Goal: Check status: Check status

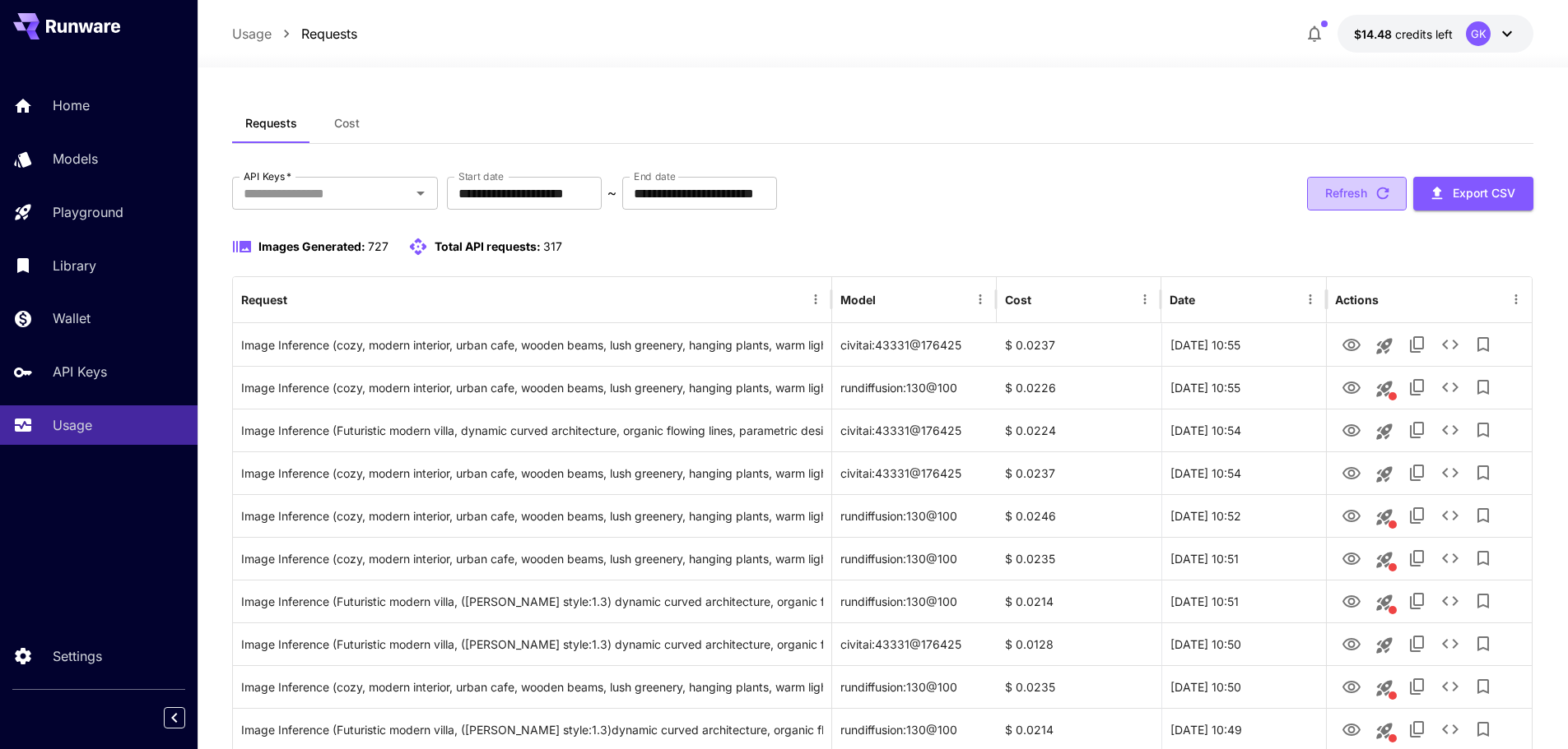
click at [1388, 198] on icon "button" at bounding box center [1383, 193] width 18 height 18
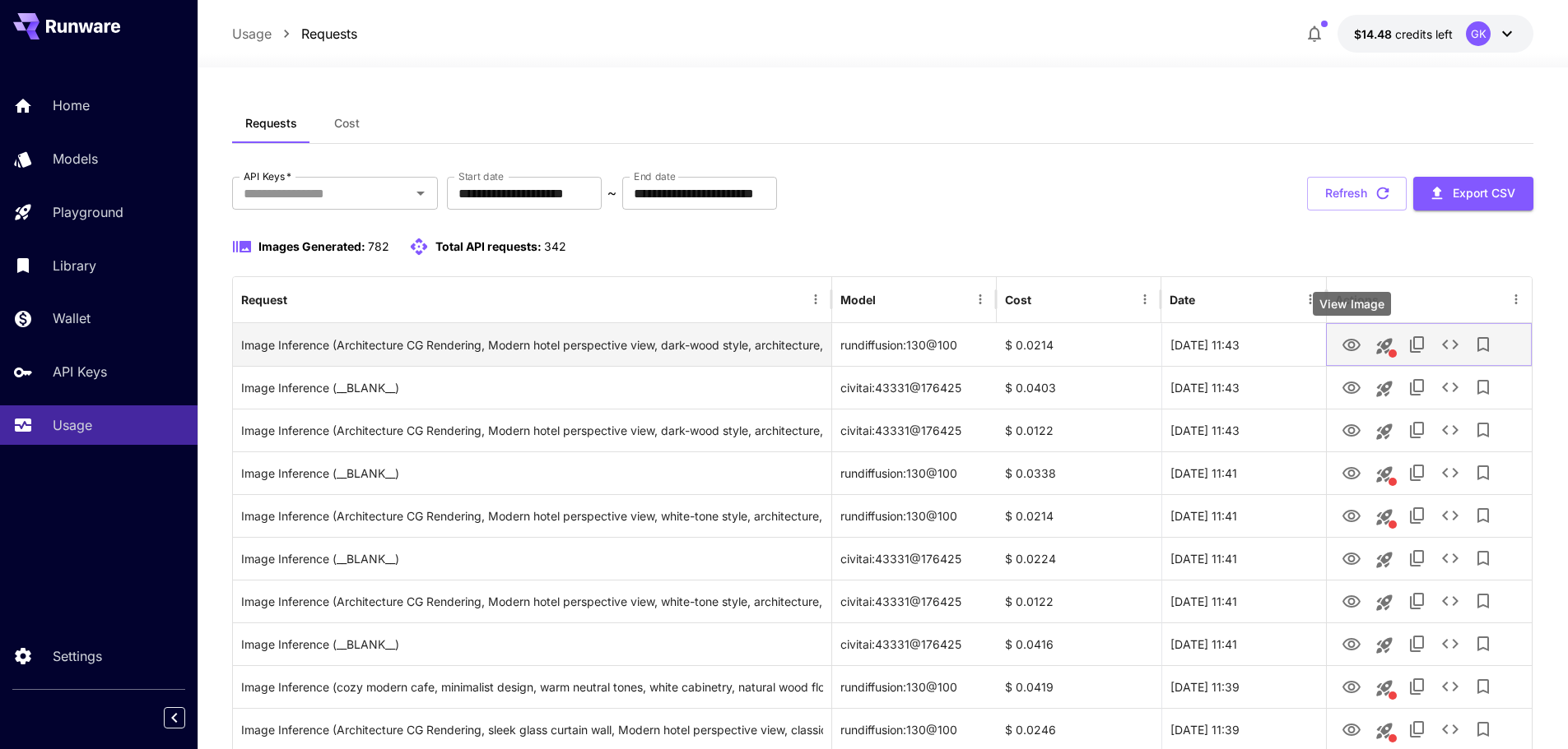
click at [1356, 343] on icon "View Image" at bounding box center [1351, 345] width 19 height 19
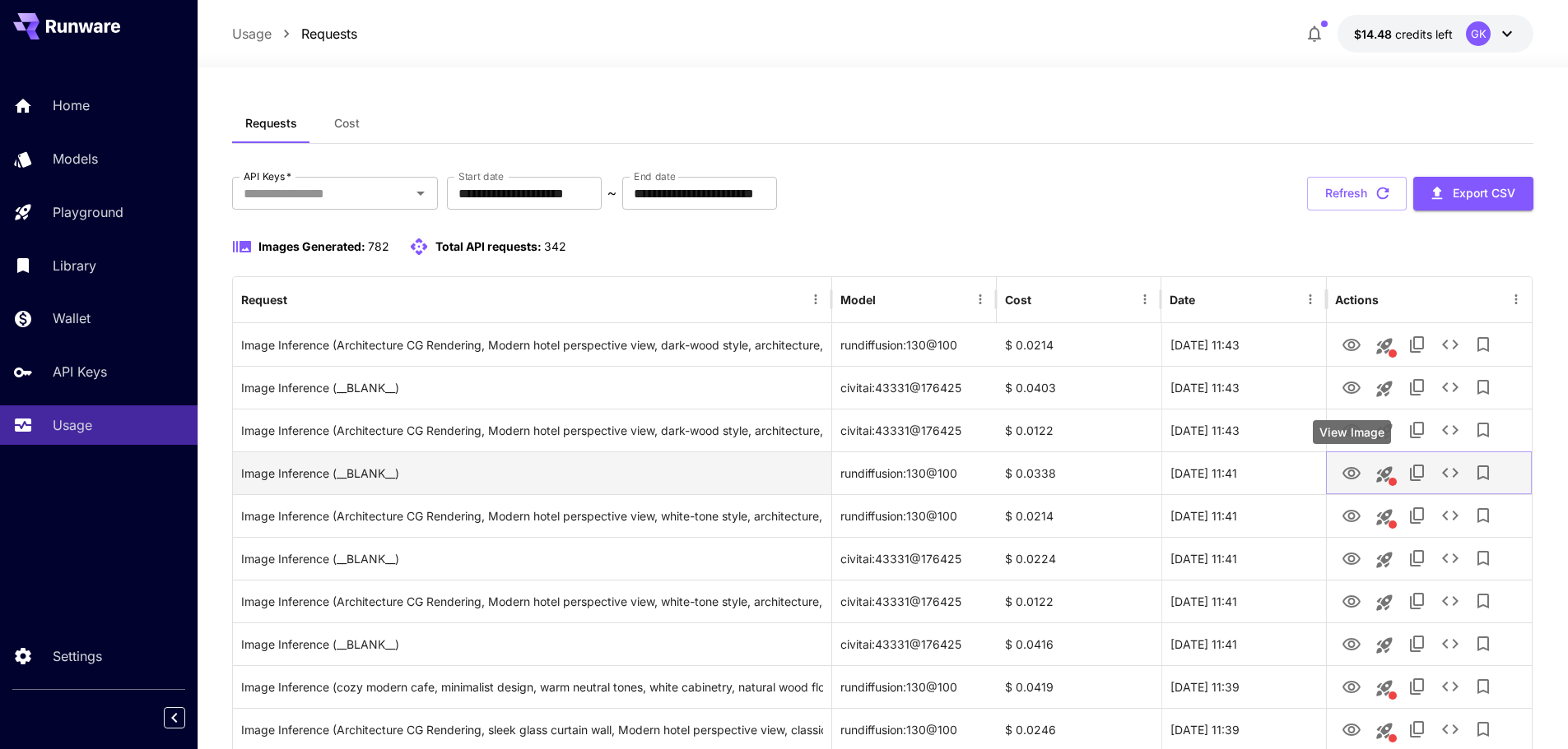
click at [1353, 468] on icon "View Image" at bounding box center [1352, 473] width 18 height 12
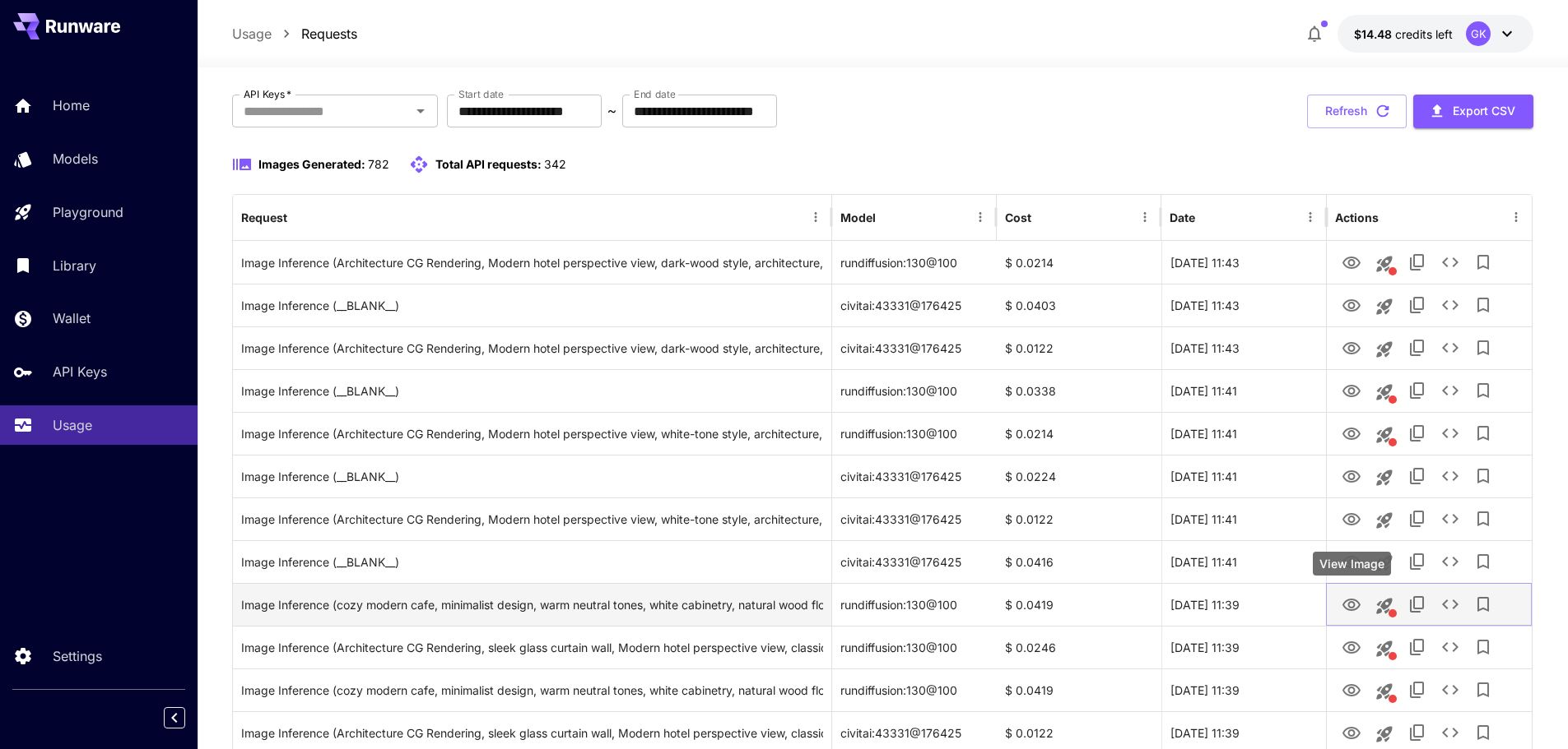
click at [1357, 600] on icon "View Image" at bounding box center [1351, 605] width 19 height 19
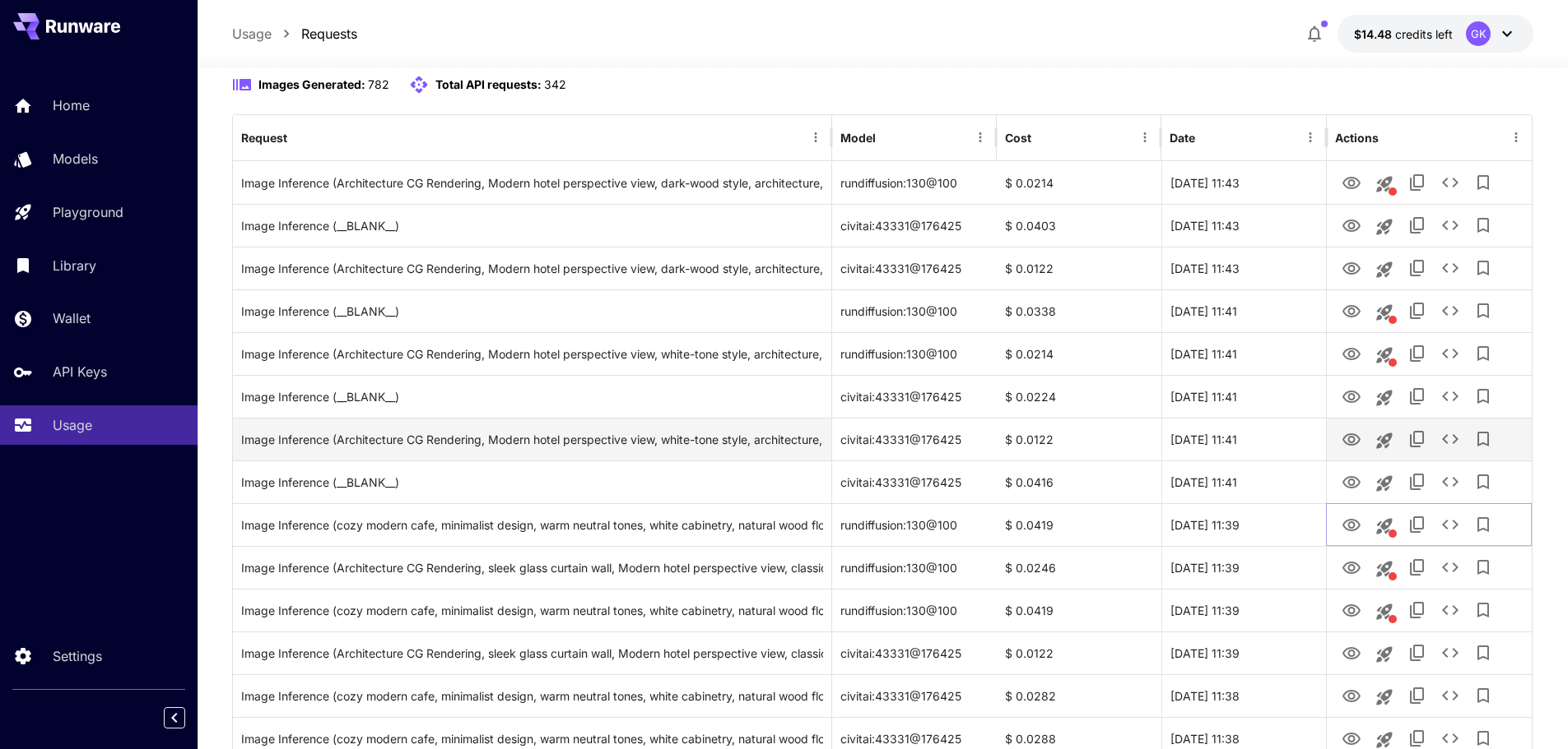
scroll to position [165, 0]
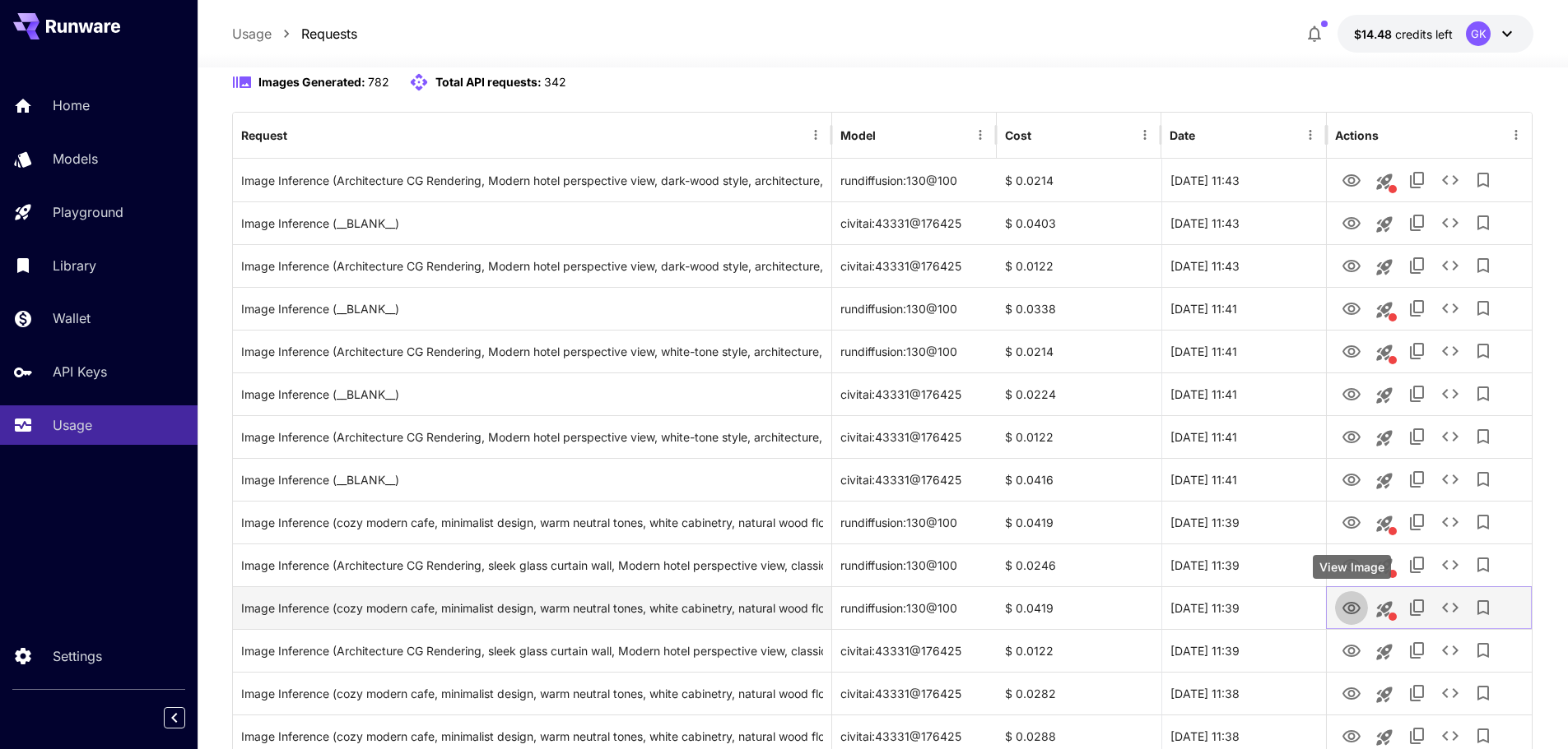
click at [1354, 610] on icon "View Image" at bounding box center [1351, 608] width 19 height 19
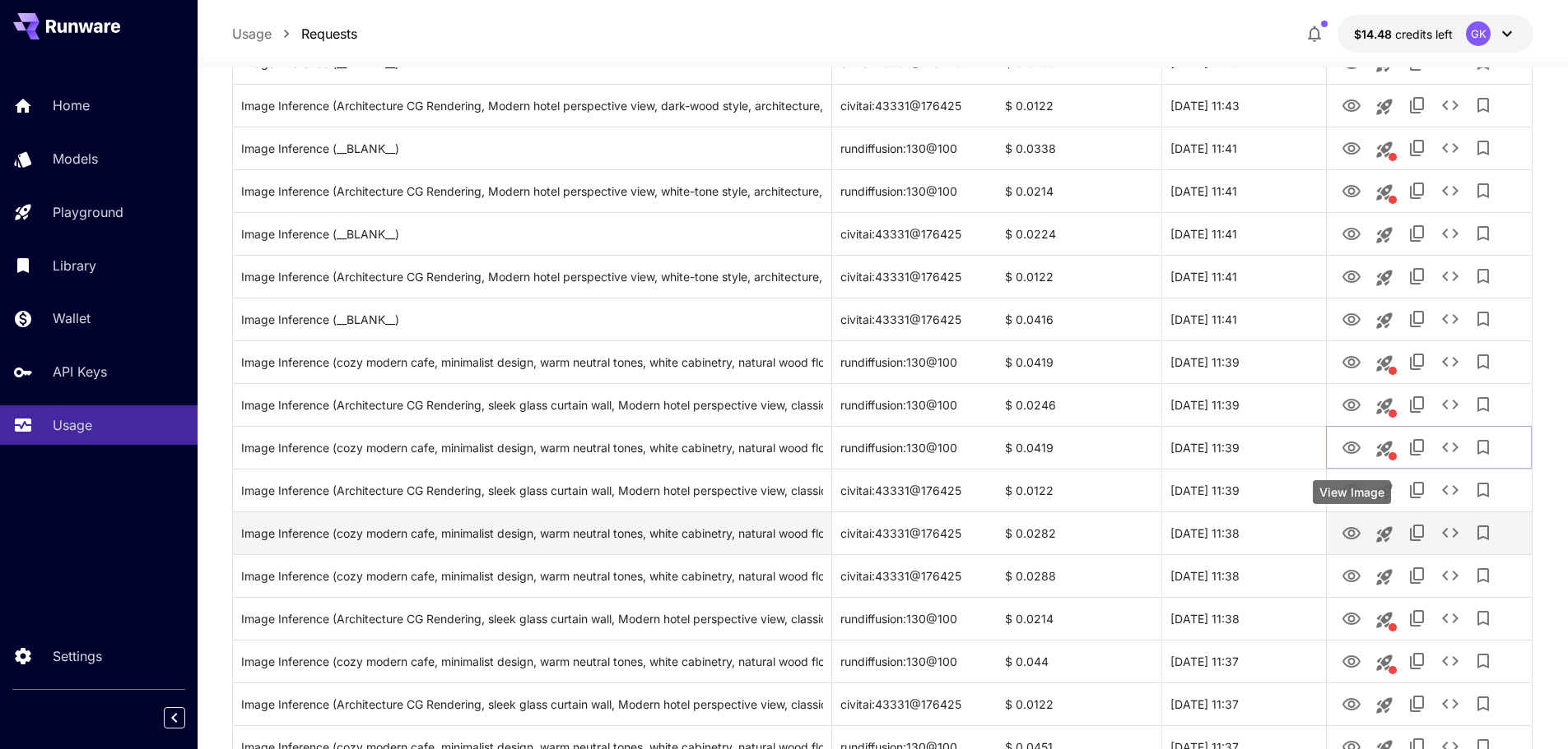
scroll to position [328, 0]
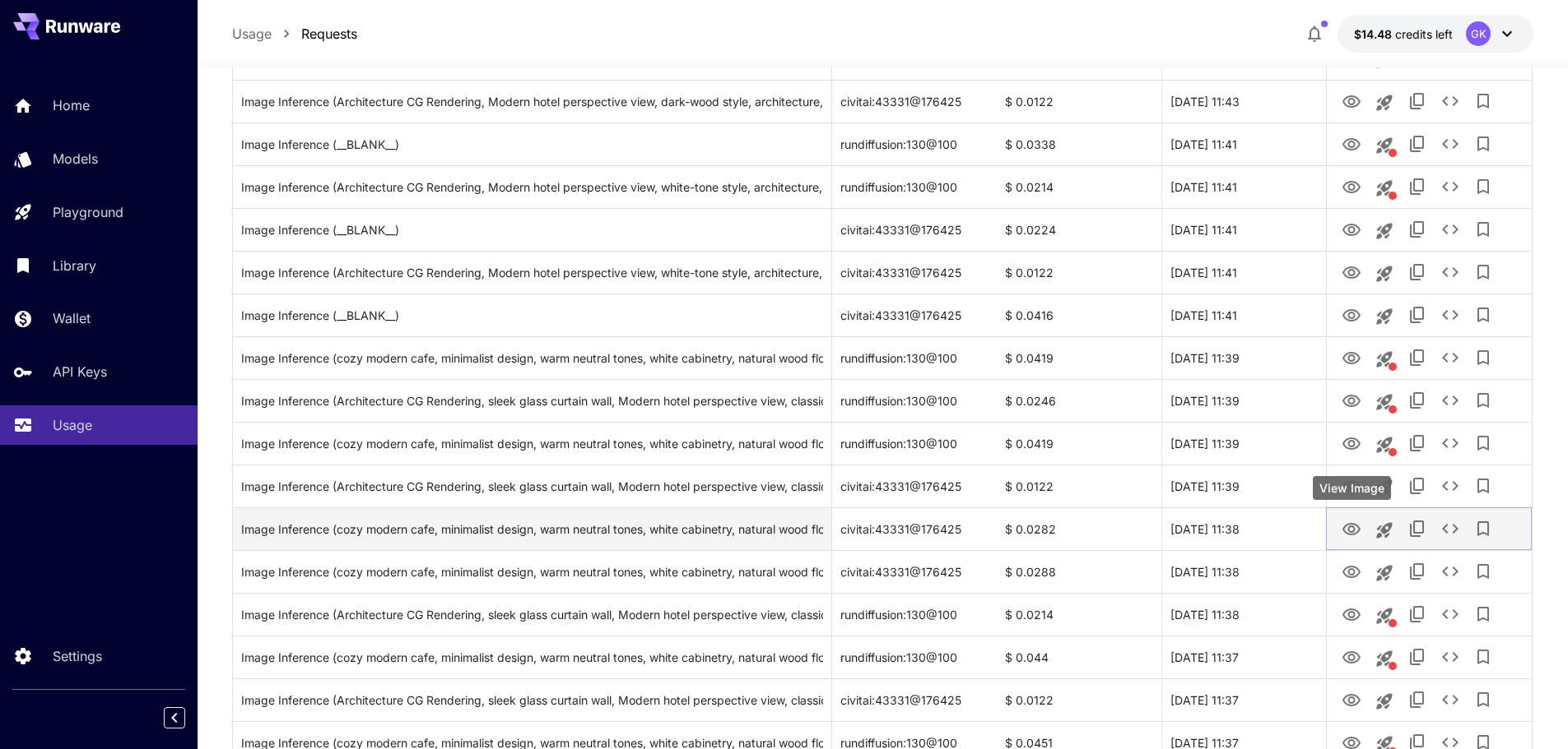
click at [1348, 526] on icon "View Image" at bounding box center [1351, 529] width 19 height 19
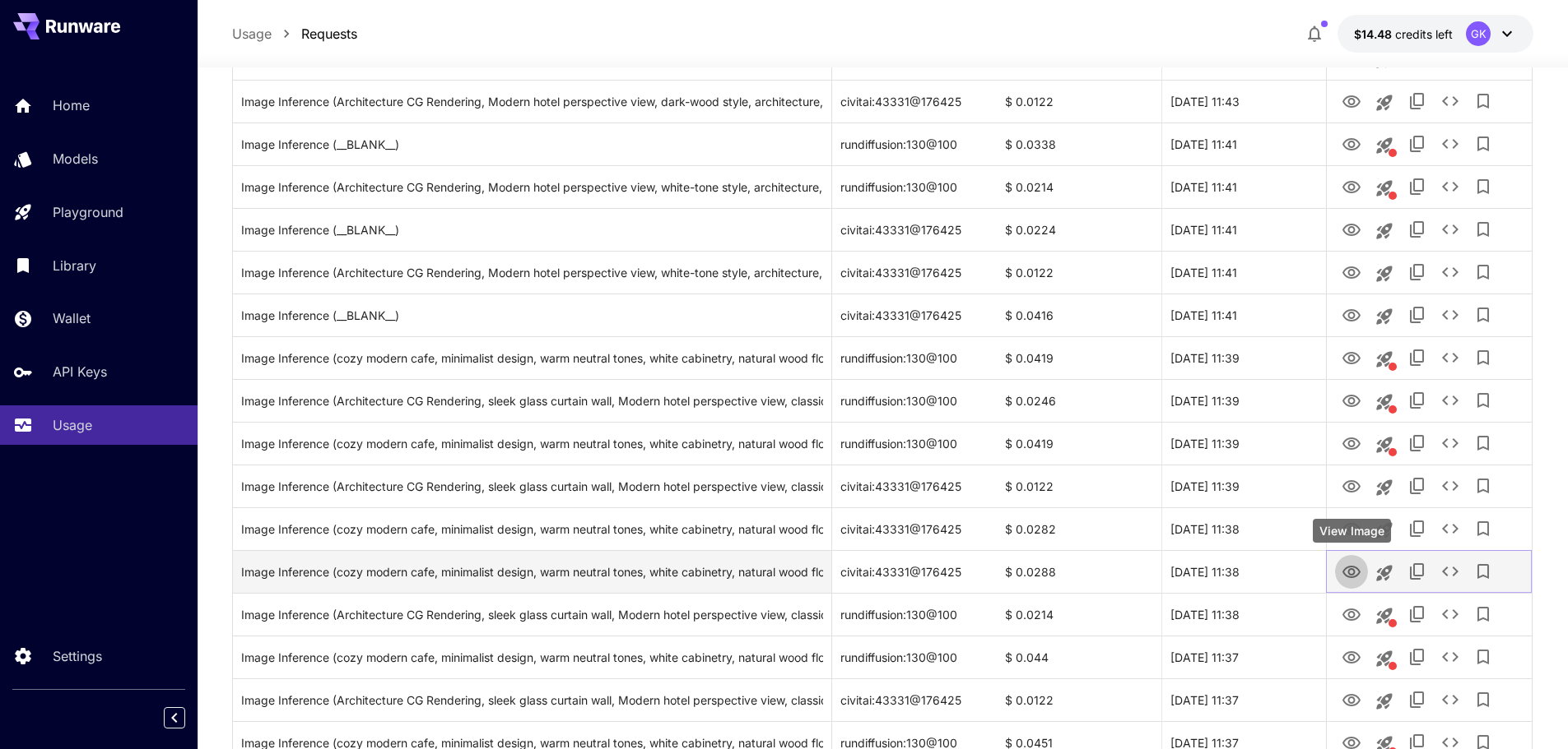
click at [1345, 573] on icon "View Image" at bounding box center [1351, 571] width 19 height 19
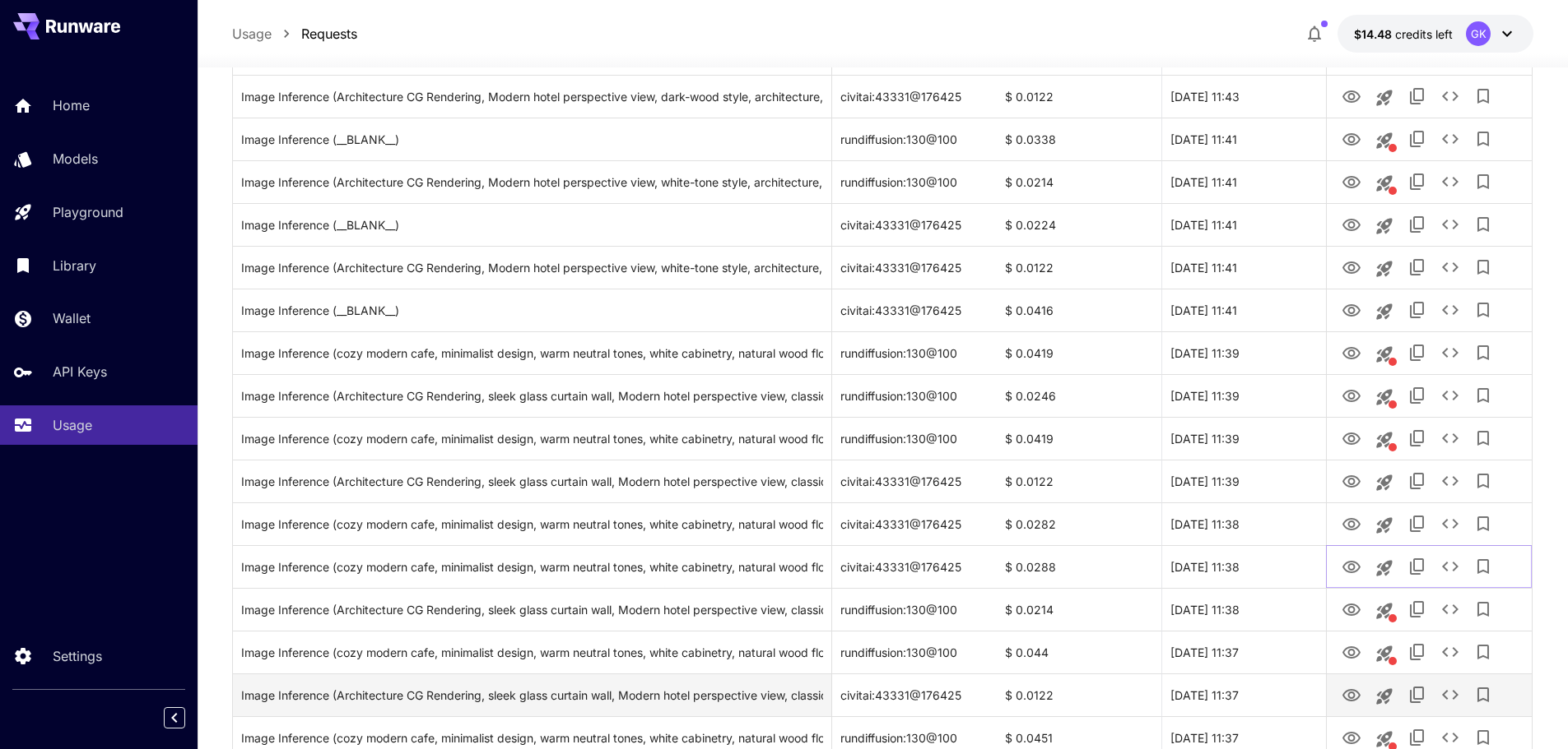
scroll to position [493, 0]
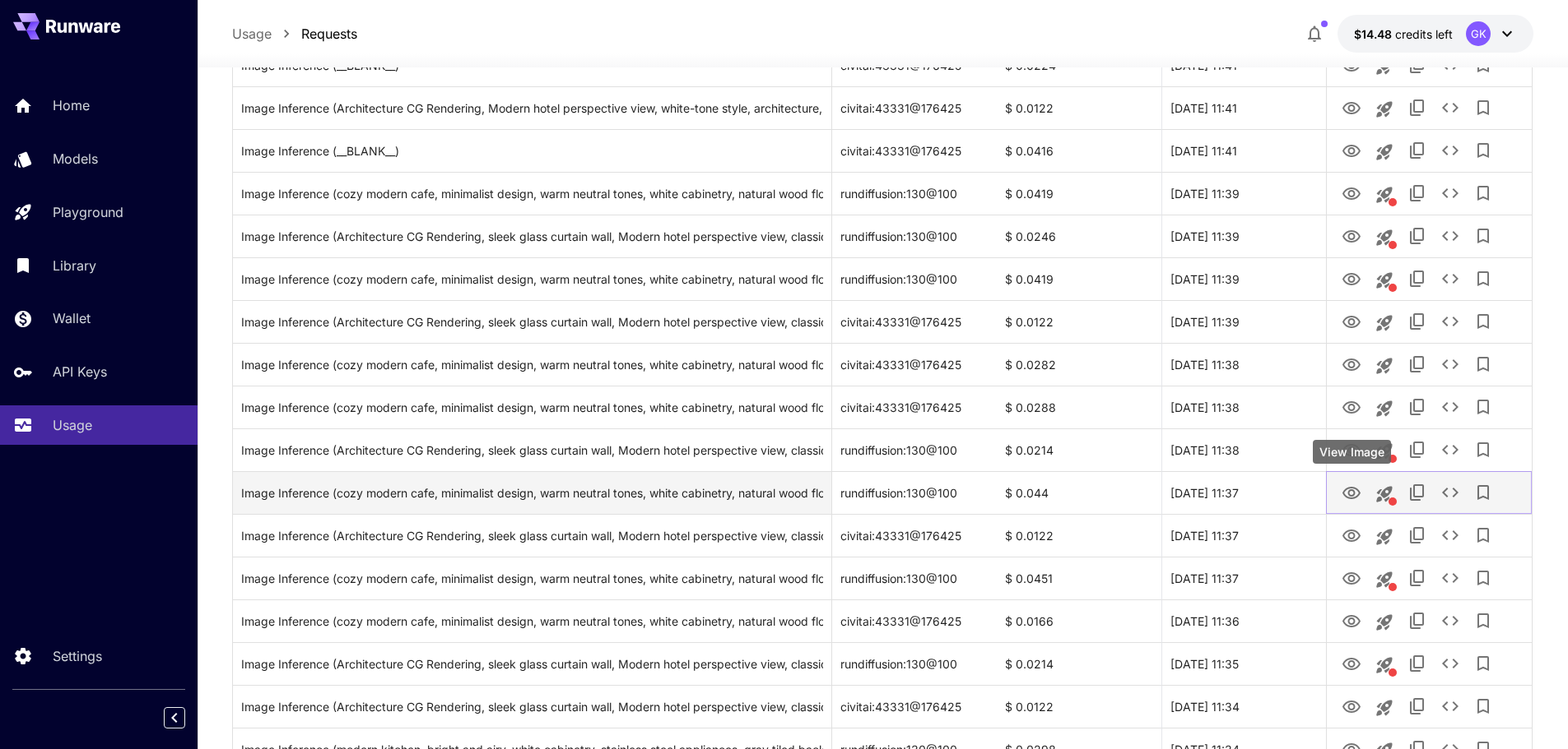
click at [1346, 491] on icon "View Image" at bounding box center [1351, 493] width 19 height 19
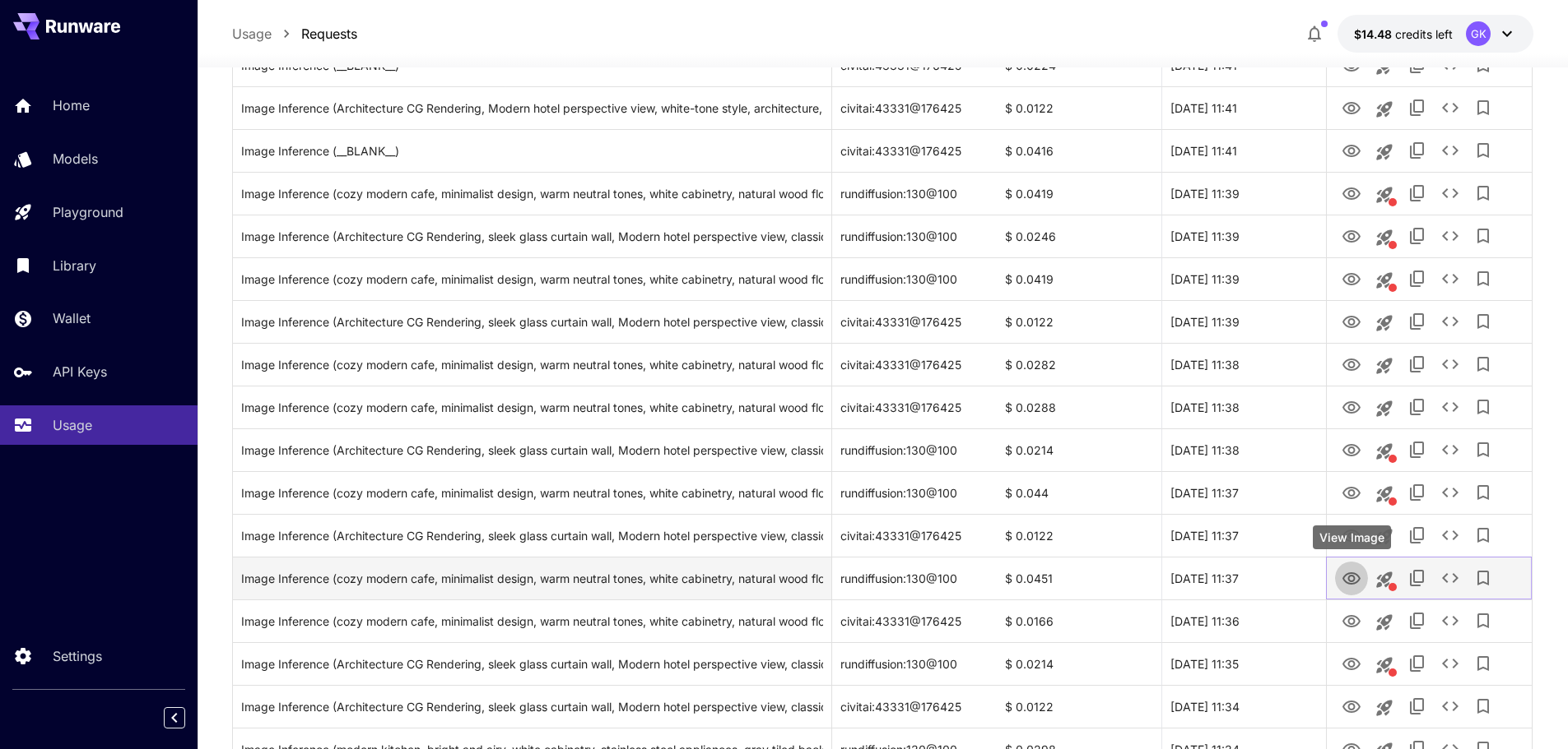
click at [1345, 576] on icon "View Image" at bounding box center [1352, 578] width 18 height 12
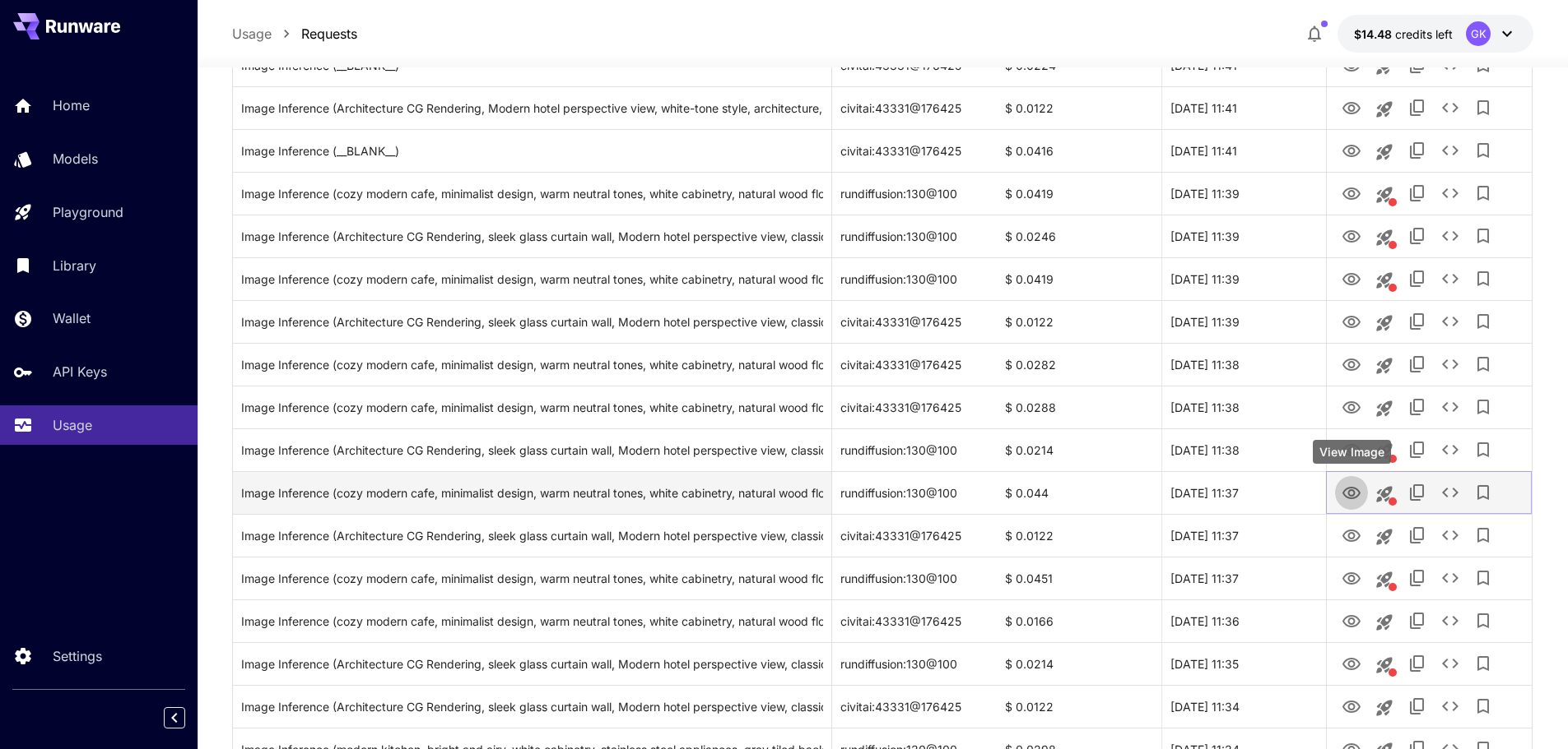
click at [1358, 489] on icon "View Image" at bounding box center [1351, 493] width 19 height 19
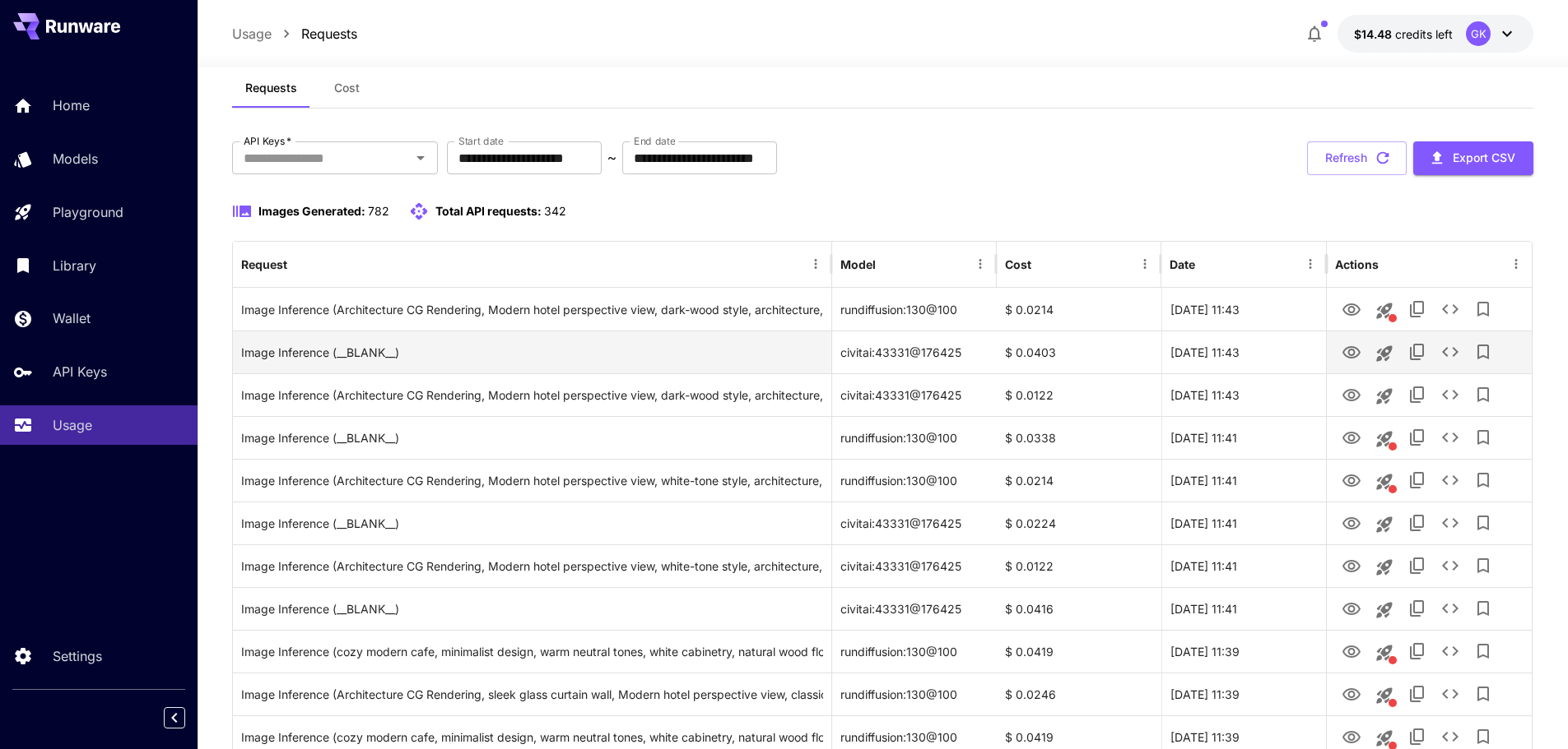
scroll to position [0, 0]
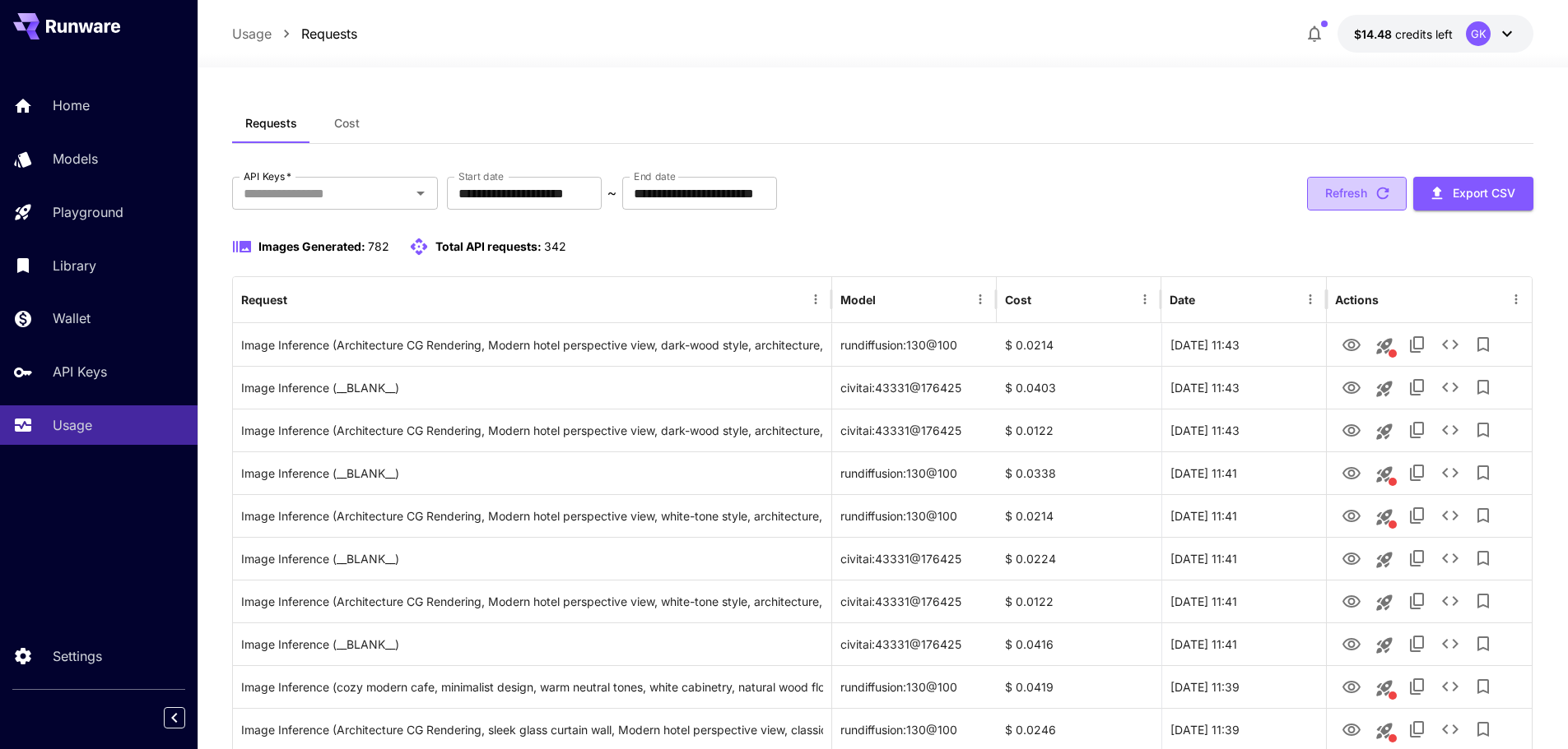
click at [1330, 204] on button "Refresh" at bounding box center [1356, 193] width 99 height 34
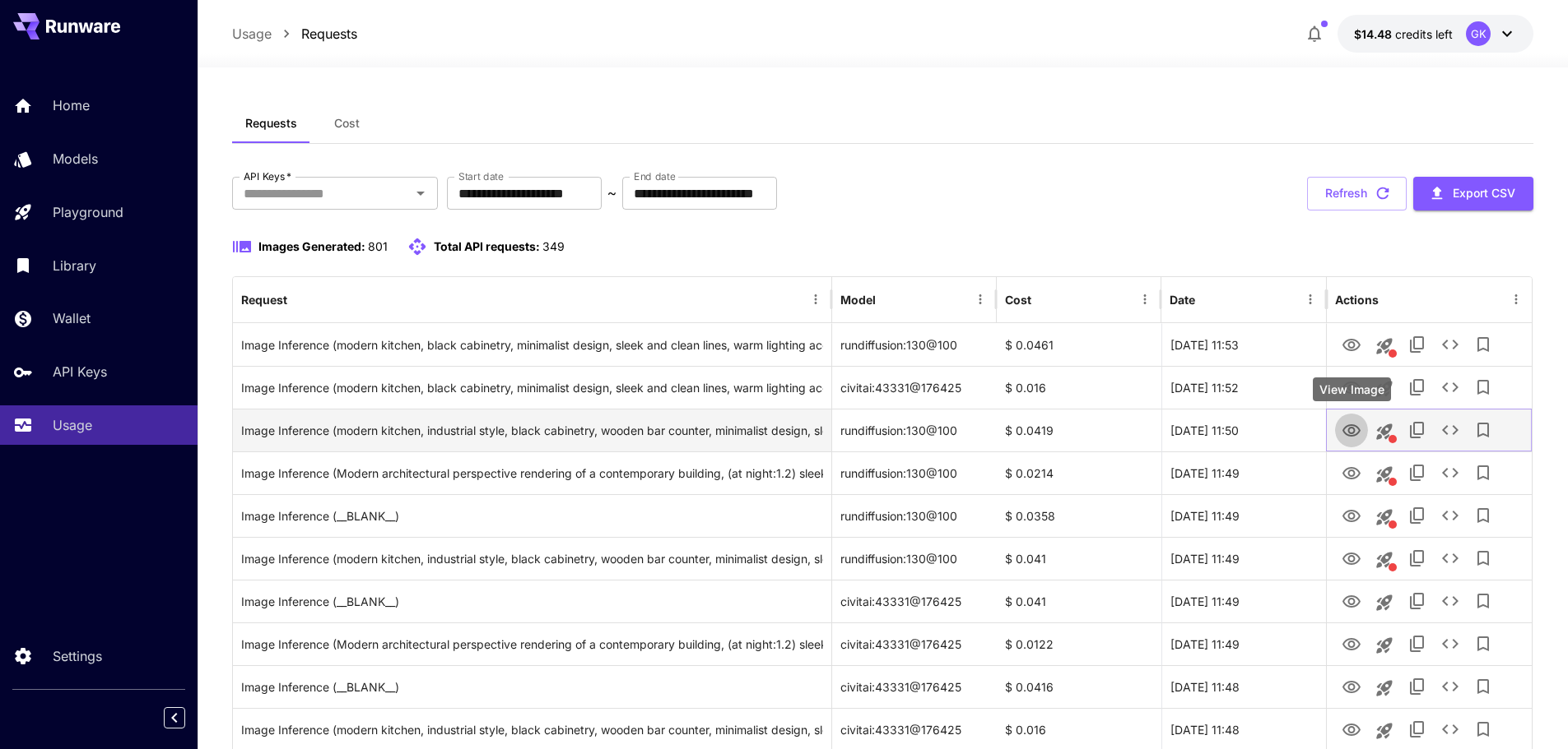
click at [1360, 441] on button "View Image" at bounding box center [1352, 430] width 33 height 34
click at [1345, 428] on icon "View Image" at bounding box center [1352, 430] width 18 height 12
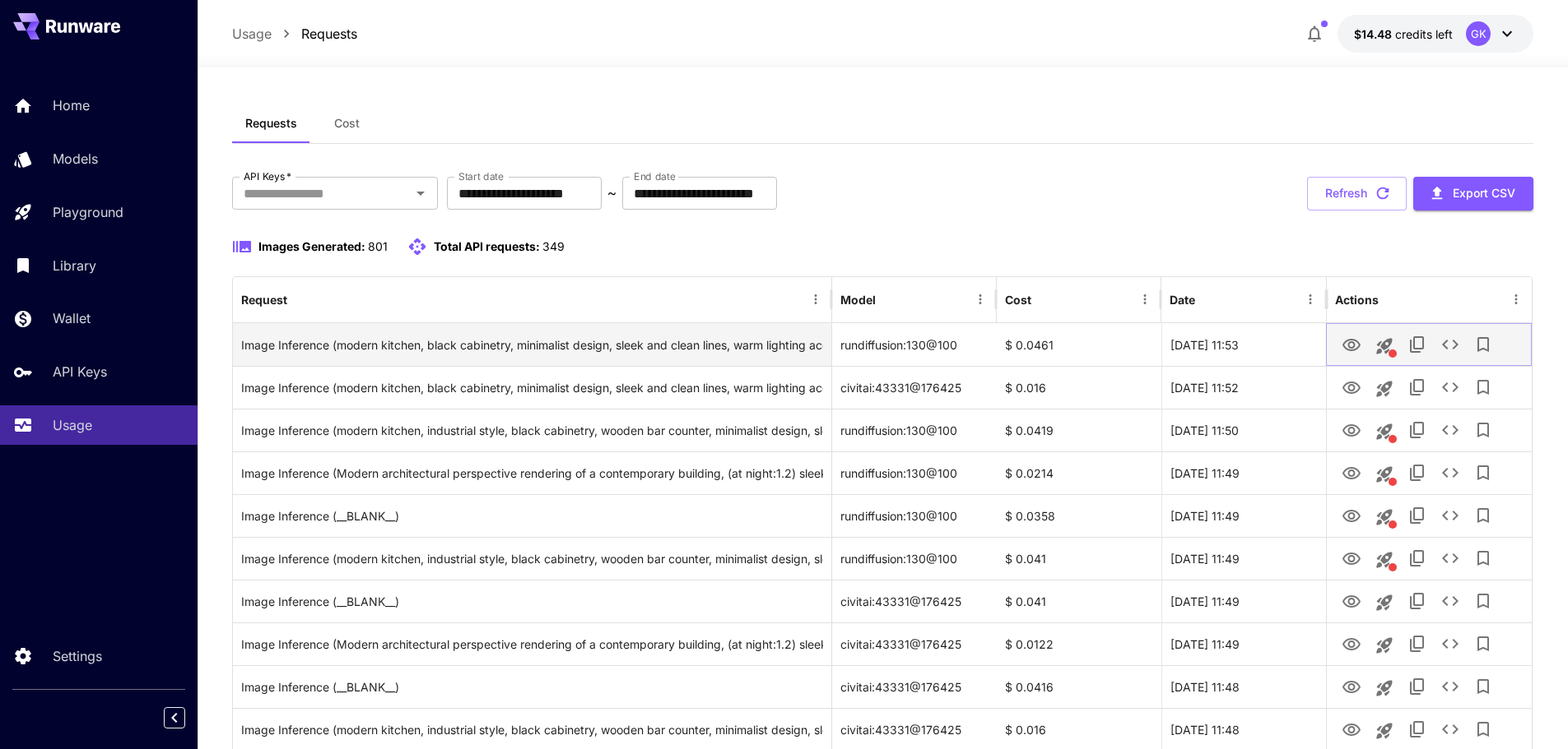
click at [1358, 344] on icon "View Image" at bounding box center [1351, 345] width 19 height 19
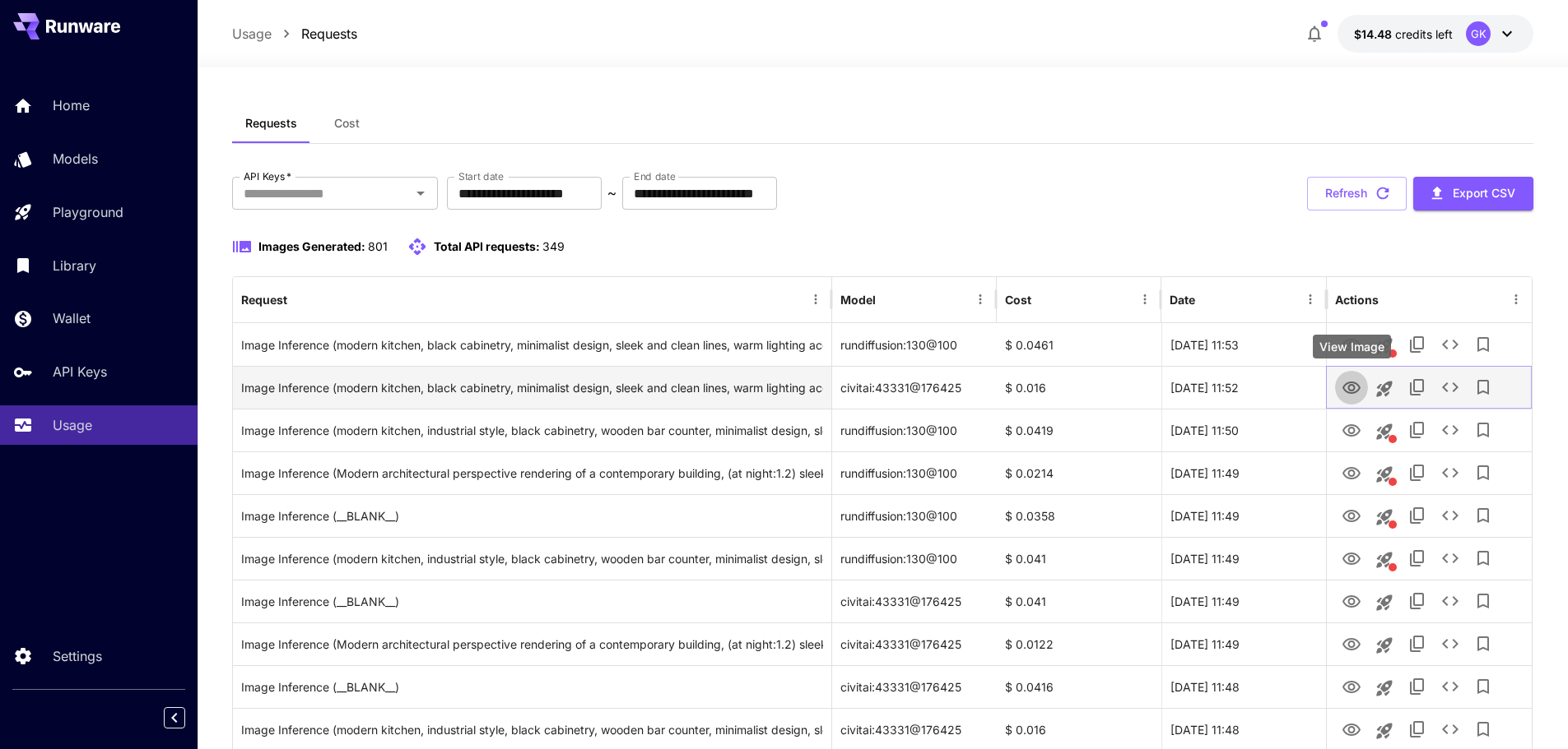
click at [1342, 384] on icon "View Image" at bounding box center [1351, 387] width 19 height 19
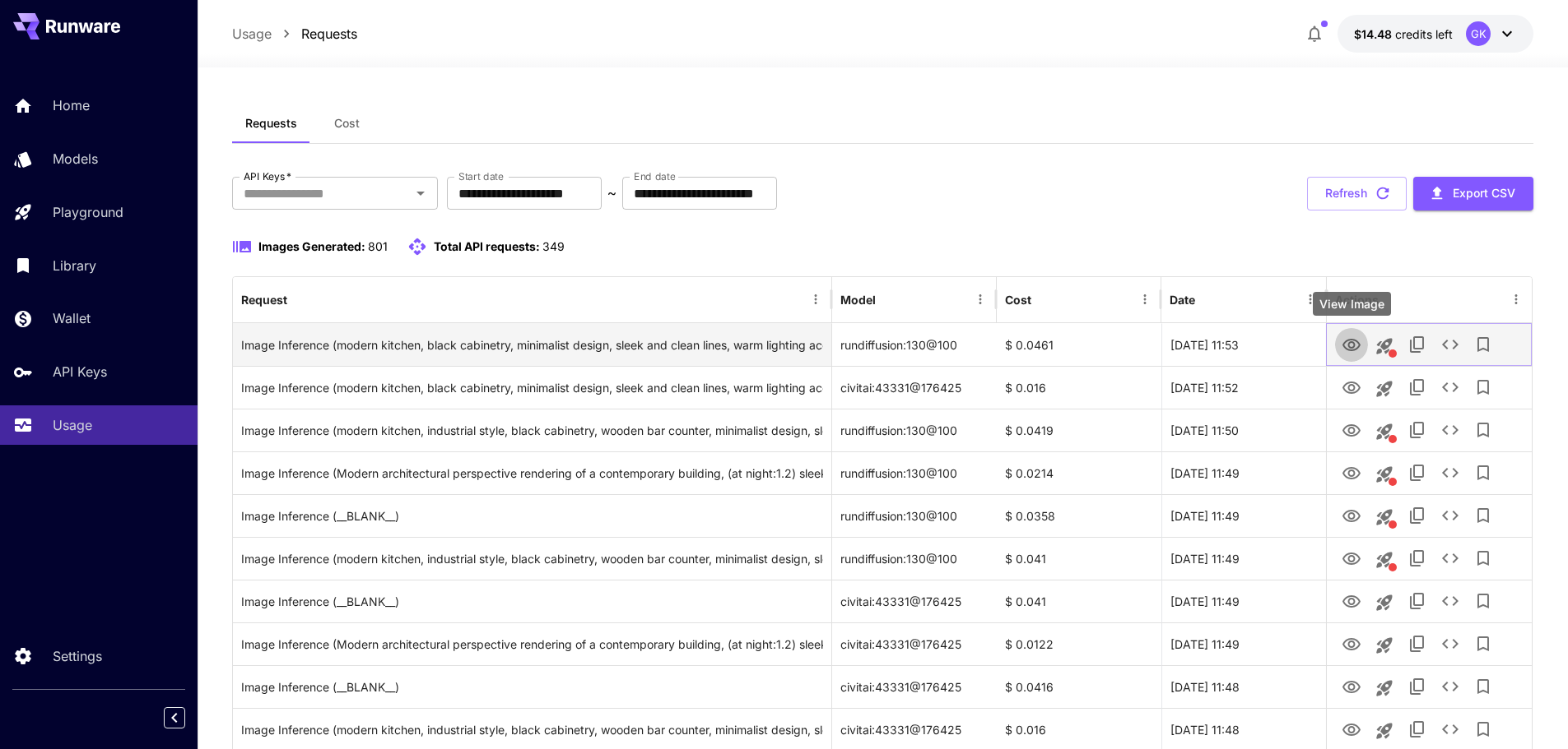
click at [1361, 349] on button "View Image" at bounding box center [1352, 344] width 33 height 34
click at [1358, 344] on icon "View Image" at bounding box center [1352, 344] width 18 height 12
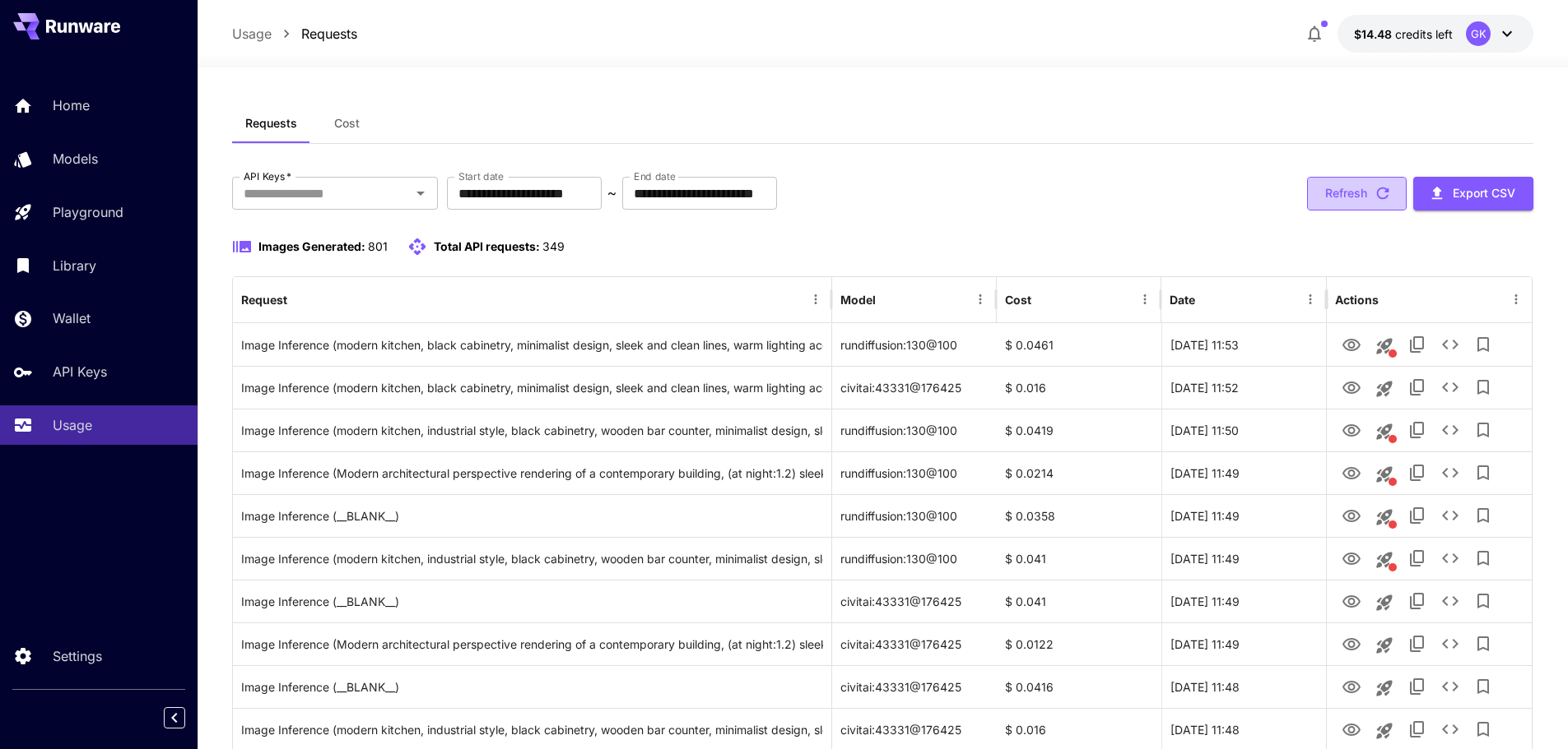
click at [1369, 198] on button "Refresh" at bounding box center [1356, 193] width 99 height 34
